Goal: Check status: Check status

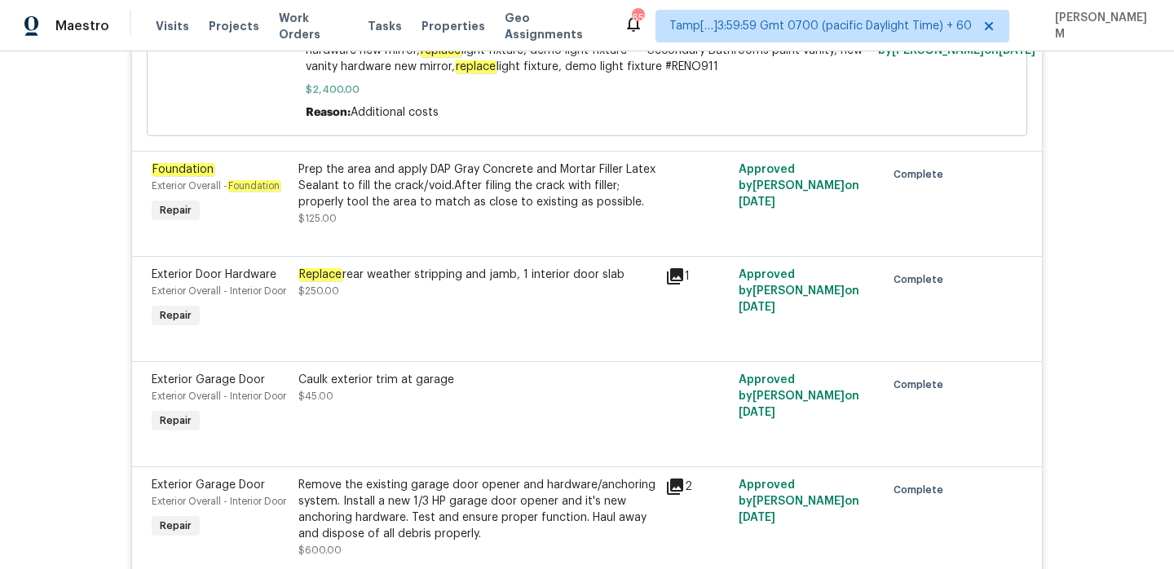
scroll to position [2097, 0]
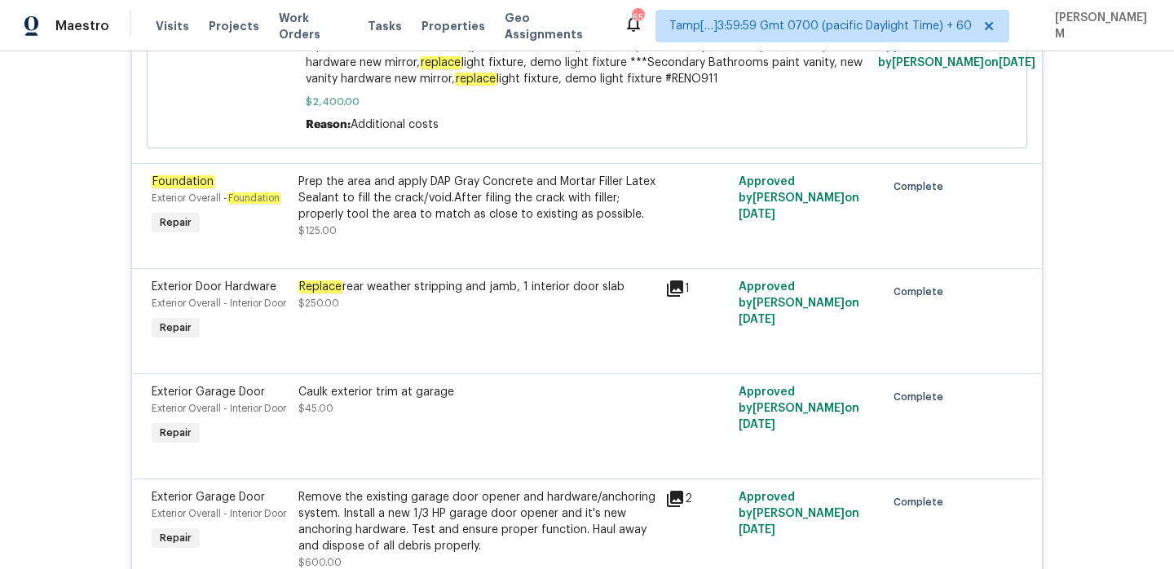
click at [555, 187] on div "Prep the area and apply DAP Gray Concrete and Mortar Filler Latex Sealant to fi…" at bounding box center [476, 198] width 357 height 49
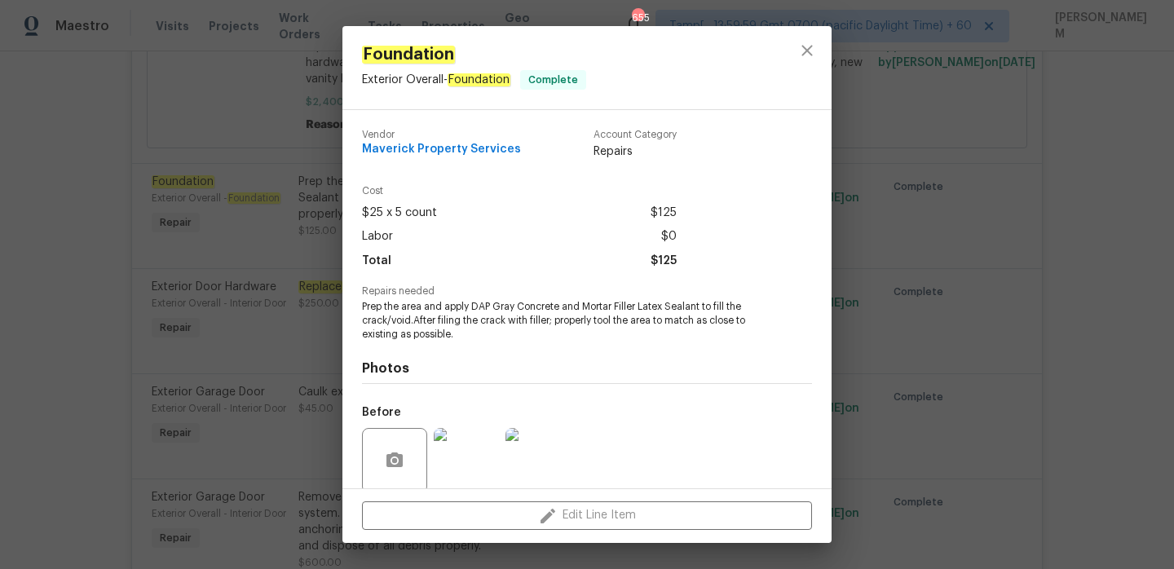
scroll to position [127, 0]
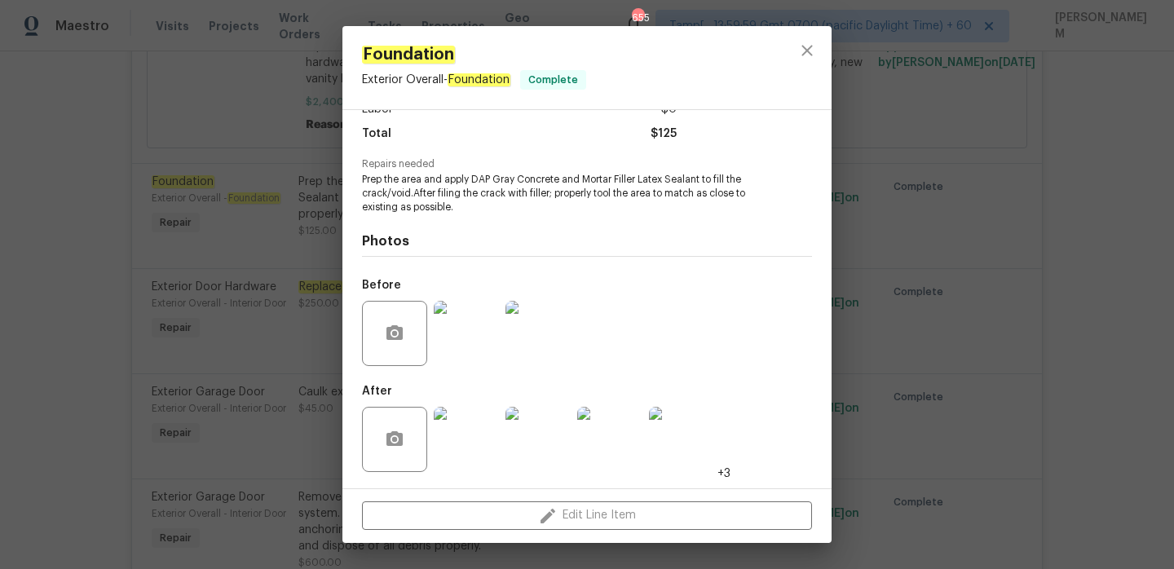
click at [455, 326] on img at bounding box center [466, 333] width 65 height 65
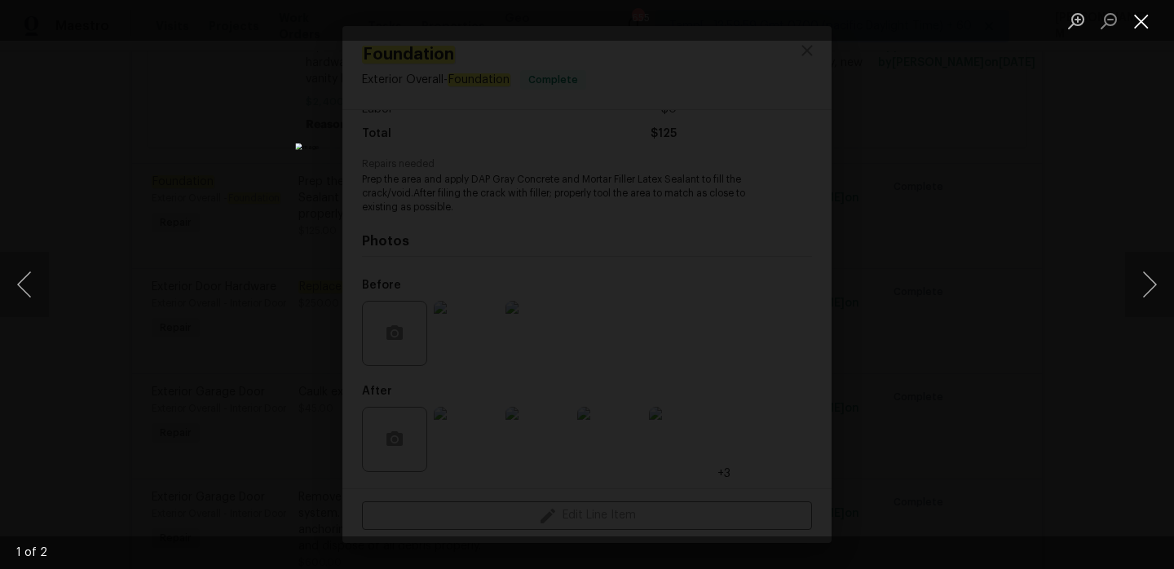
click at [1143, 22] on button "Close lightbox" at bounding box center [1141, 21] width 33 height 29
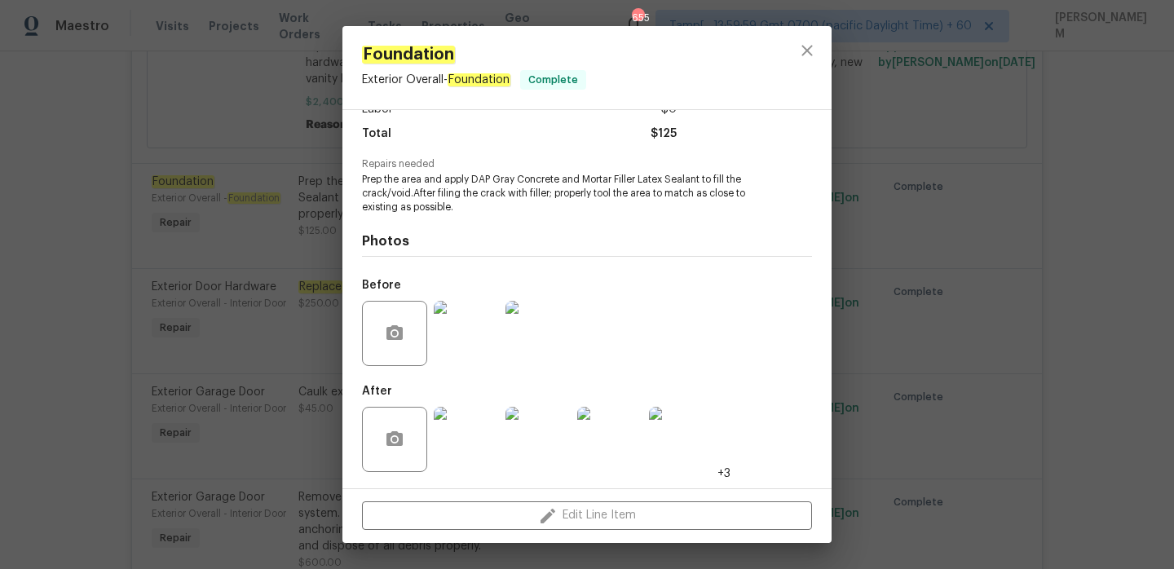
click at [292, 180] on div "Foundation Exterior Overall - Foundation Complete Vendor Maverick Property Serv…" at bounding box center [587, 284] width 1174 height 569
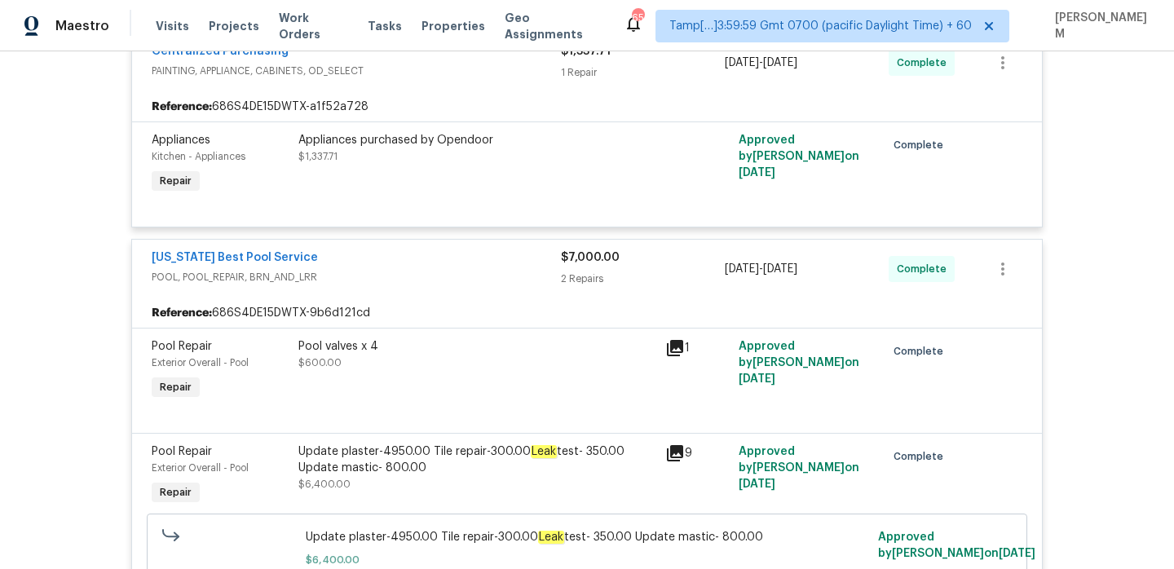
scroll to position [6024, 0]
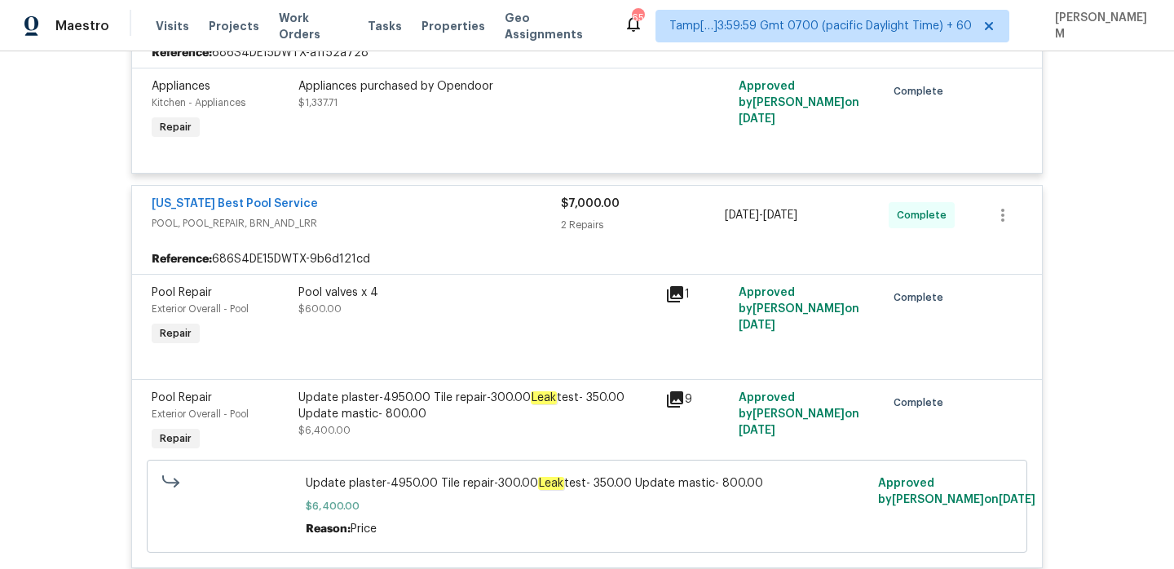
click at [673, 407] on icon at bounding box center [675, 399] width 16 height 16
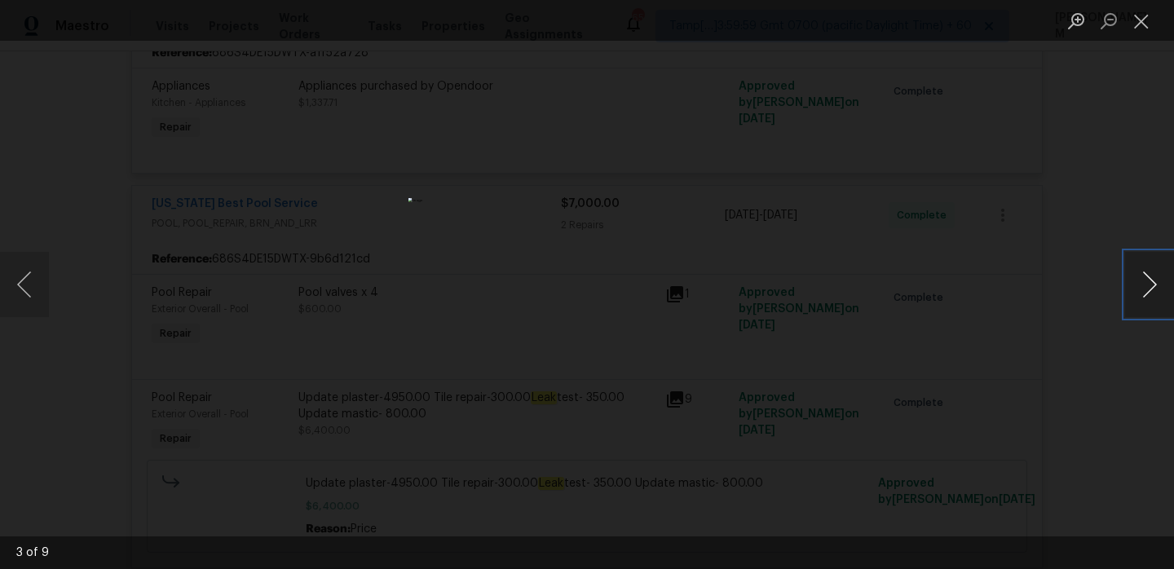
click at [1145, 277] on button "Next image" at bounding box center [1149, 284] width 49 height 65
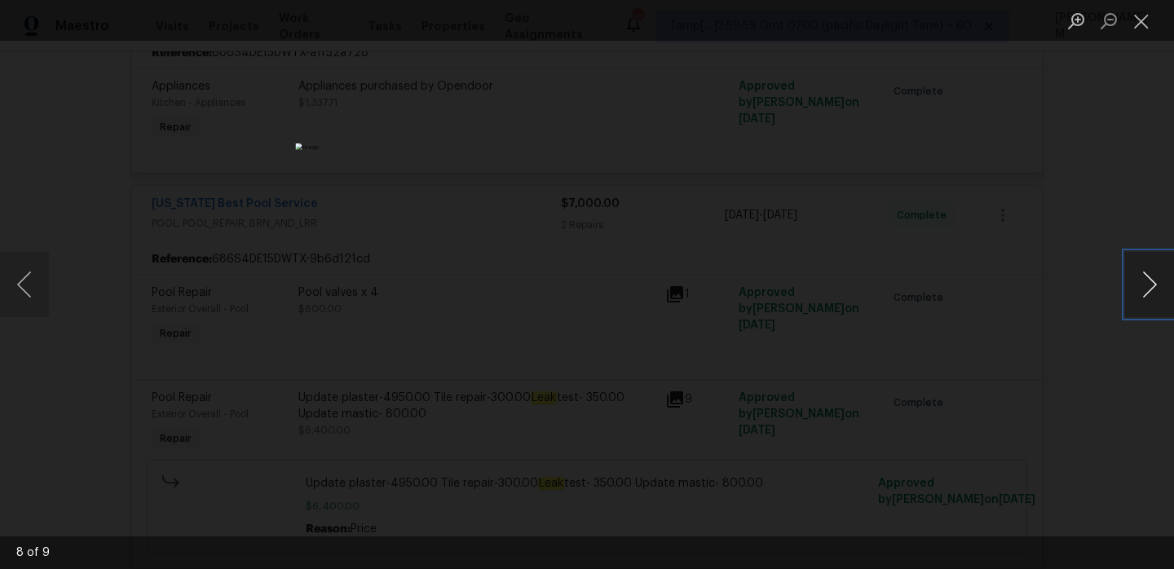
click at [1145, 277] on button "Next image" at bounding box center [1149, 284] width 49 height 65
click at [14, 279] on button "Previous image" at bounding box center [24, 284] width 49 height 65
click at [1154, 284] on button "Next image" at bounding box center [1149, 284] width 49 height 65
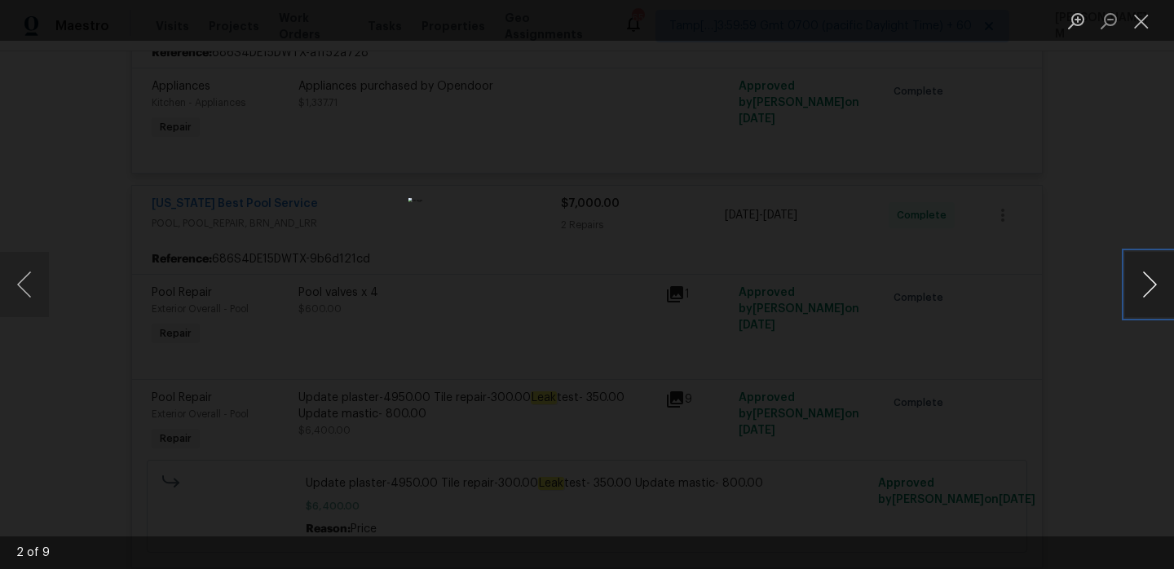
click at [1154, 284] on button "Next image" at bounding box center [1149, 284] width 49 height 65
click at [20, 296] on button "Previous image" at bounding box center [24, 284] width 49 height 65
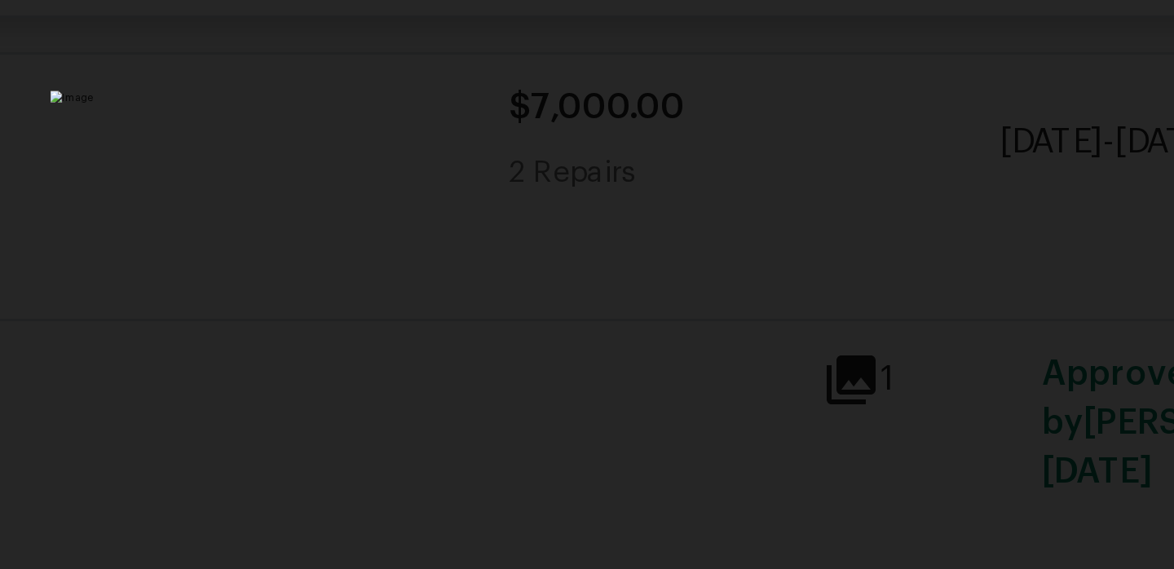
click at [598, 264] on img "Lightbox" at bounding box center [587, 285] width 358 height 174
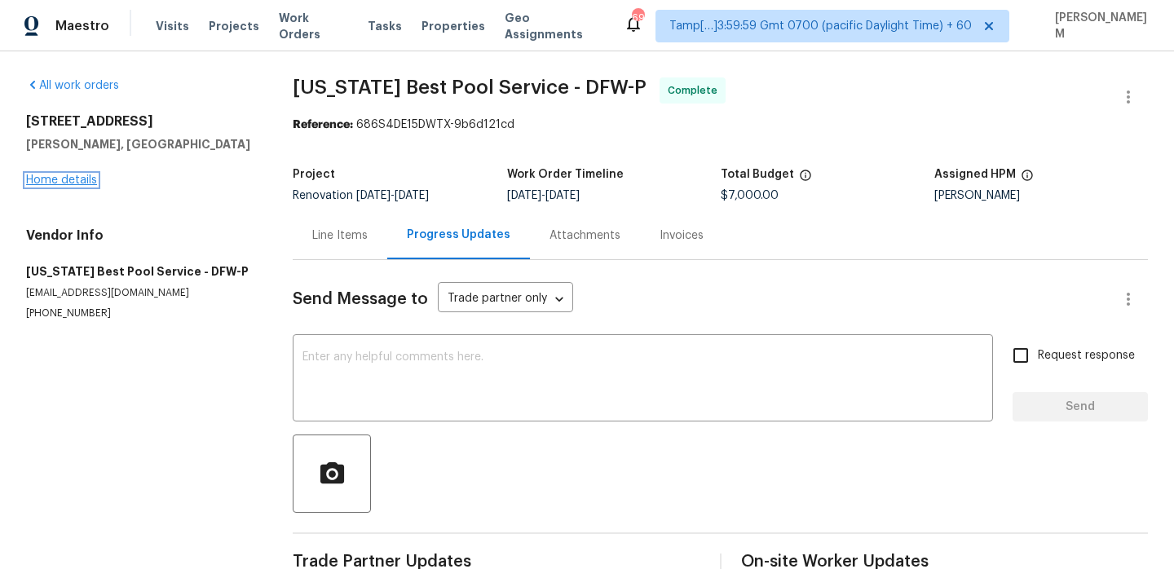
click at [50, 175] on link "Home details" at bounding box center [61, 179] width 71 height 11
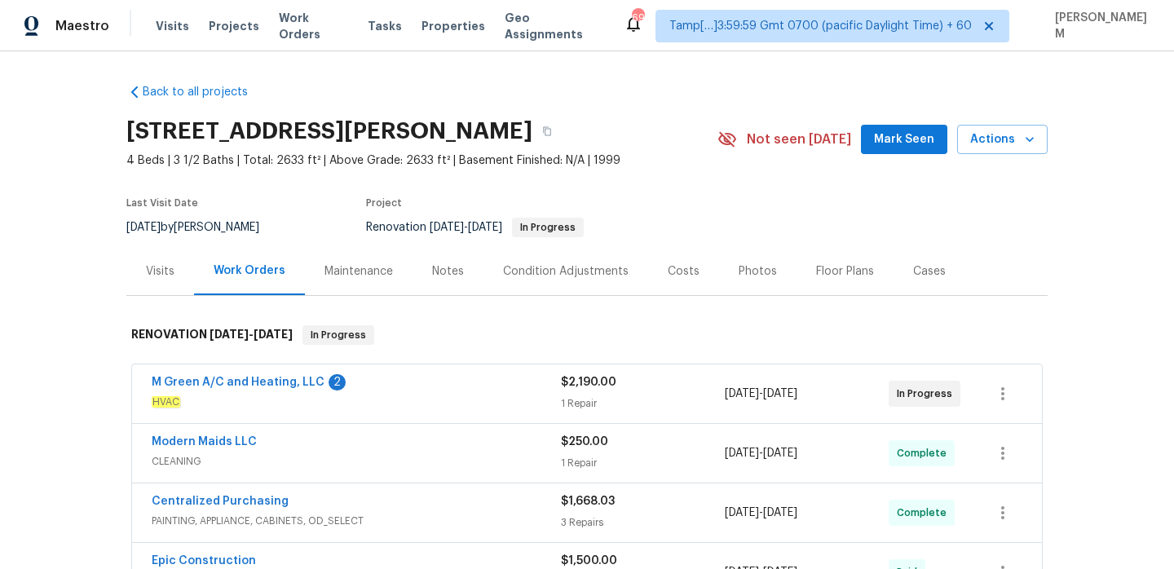
click at [165, 273] on div "Visits" at bounding box center [160, 271] width 29 height 16
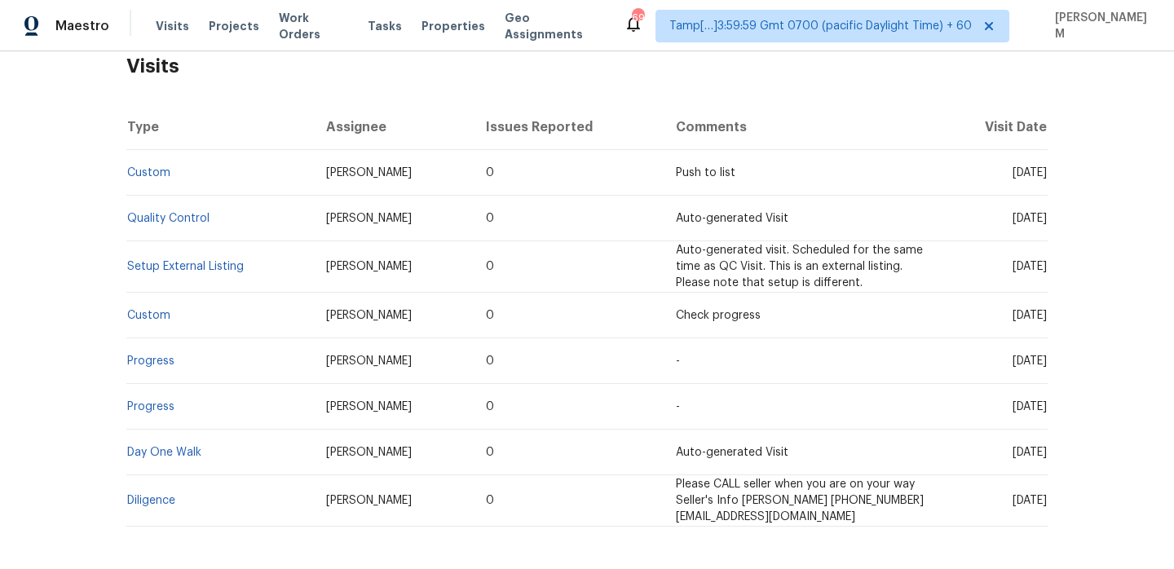
scroll to position [266, 0]
click at [179, 270] on link "Setup External Listing" at bounding box center [185, 267] width 117 height 11
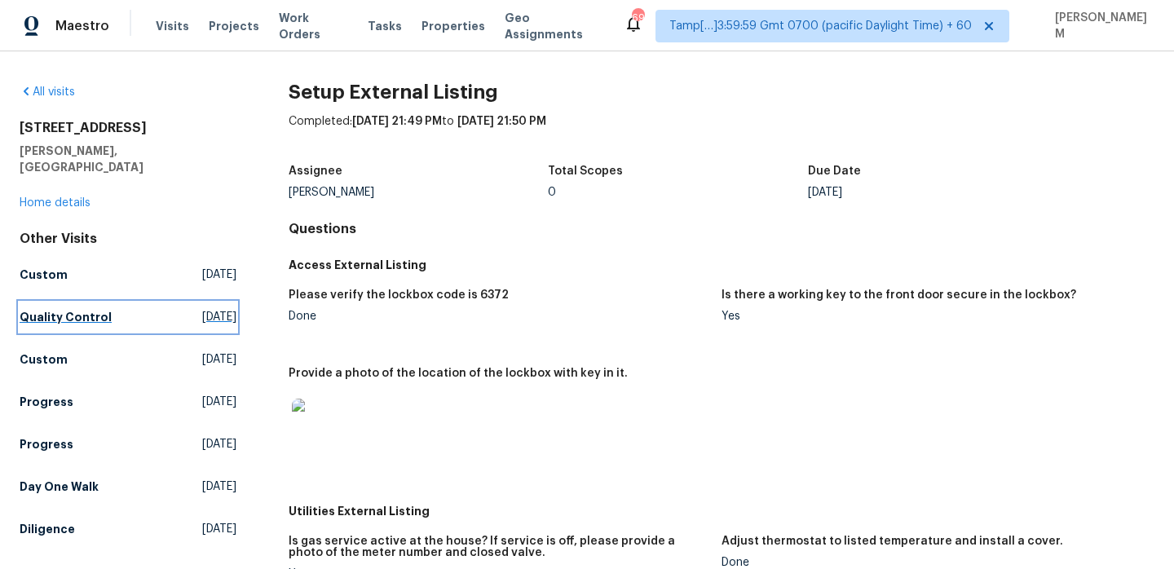
click at [202, 309] on span "Tue, Sep 30 2025" at bounding box center [219, 317] width 34 height 16
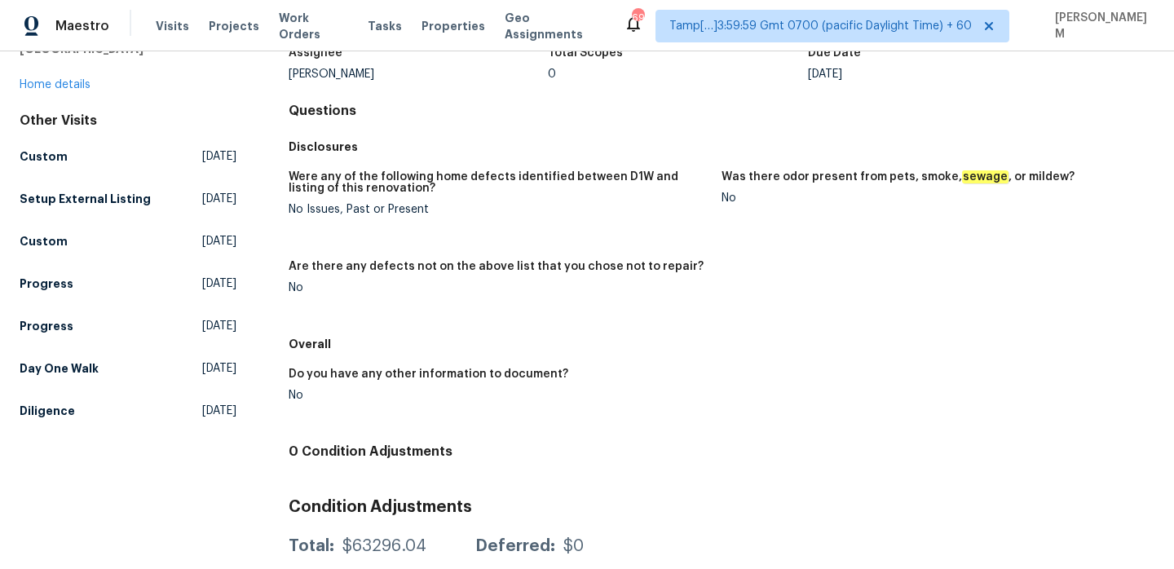
scroll to position [90, 0]
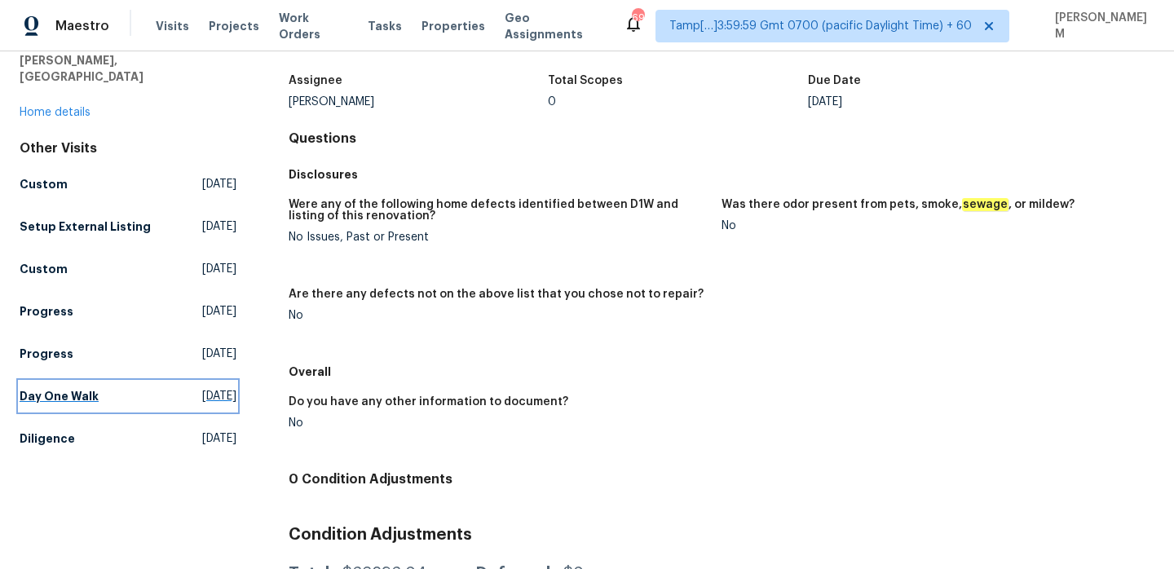
click at [202, 388] on span "Thu, Aug 21 2025" at bounding box center [219, 396] width 34 height 16
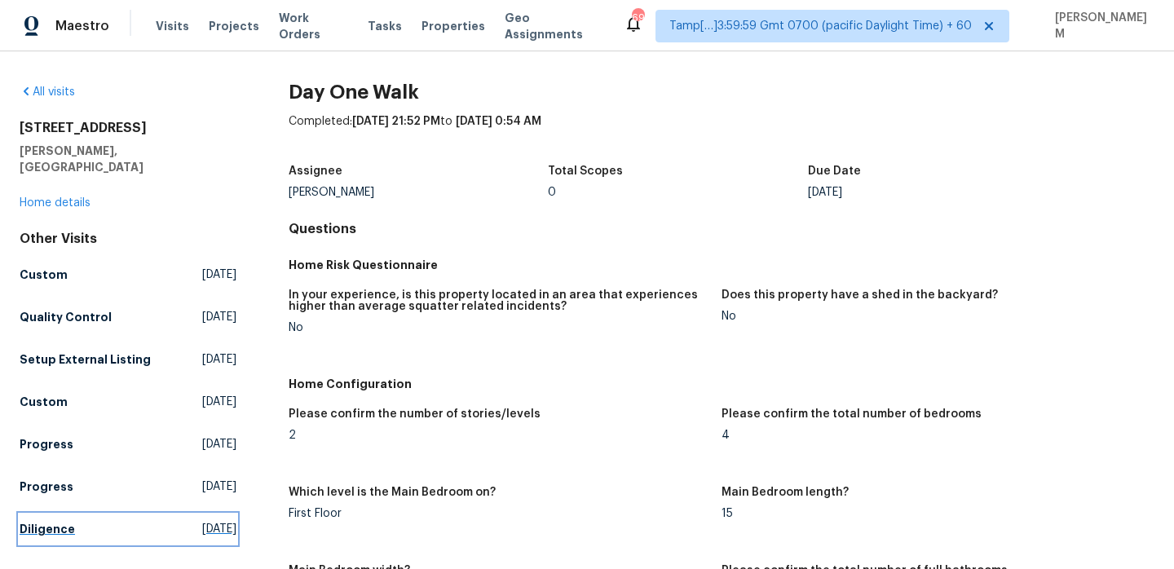
click at [202, 521] on span "Tue, Aug 05 2025" at bounding box center [219, 529] width 34 height 16
